Goal: Information Seeking & Learning: Learn about a topic

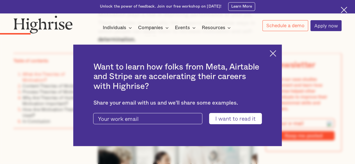
scroll to position [630, 0]
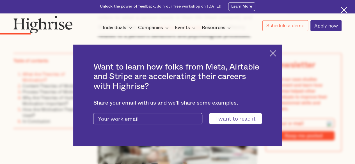
drag, startPoint x: 359, startPoint y: 12, endPoint x: 359, endPoint y: 33, distance: 21.6
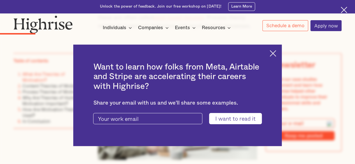
click at [276, 54] on img at bounding box center [273, 53] width 6 height 6
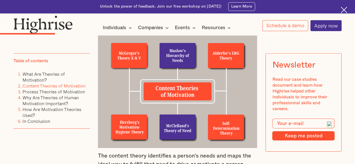
scroll to position [815, 0]
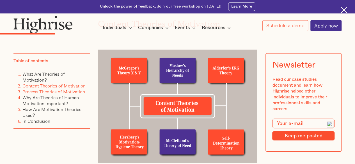
click at [35, 94] on link "Process Theories of Motivation" at bounding box center [53, 91] width 63 height 7
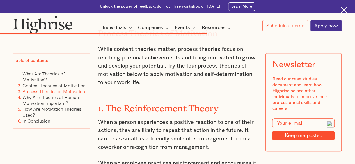
scroll to position [2227, 0]
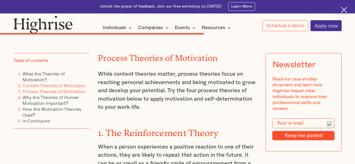
click at [55, 86] on link "Content Theories of Motivation" at bounding box center [53, 85] width 63 height 7
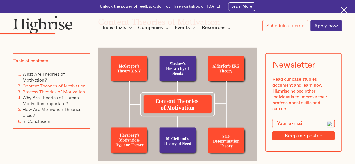
scroll to position [817, 0]
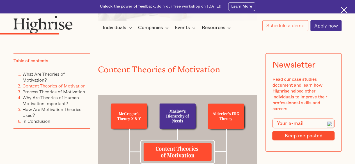
scroll to position [885, 0]
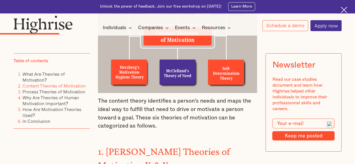
drag, startPoint x: 357, startPoint y: 8, endPoint x: 358, endPoint y: 44, distance: 35.7
click at [47, 88] on link "Content Theories of Motivation" at bounding box center [53, 85] width 63 height 7
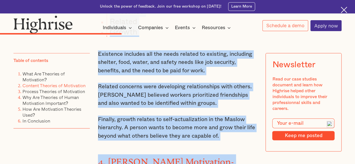
scroll to position [1422, 0]
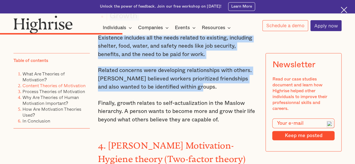
drag, startPoint x: 98, startPoint y: 48, endPoint x: 198, endPoint y: 68, distance: 102.3
click at [198, 68] on div "Content Theories of Motivation The content theory identifies a person's needs a…" at bounding box center [178, 44] width 160 height 1304
copy div "3. [PERSON_NAME] ERG Theory of Motivation [PERSON_NAME] created ERG theory to u…"
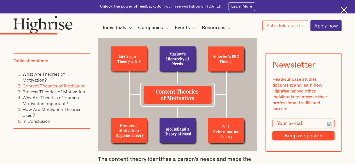
scroll to position [846, 0]
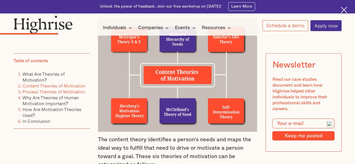
click at [58, 94] on link "Process Theories of Motivation" at bounding box center [53, 91] width 63 height 7
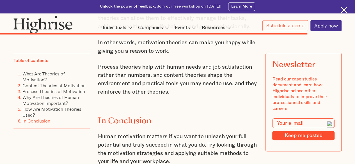
scroll to position [3269, 0]
